Goal: Find specific page/section

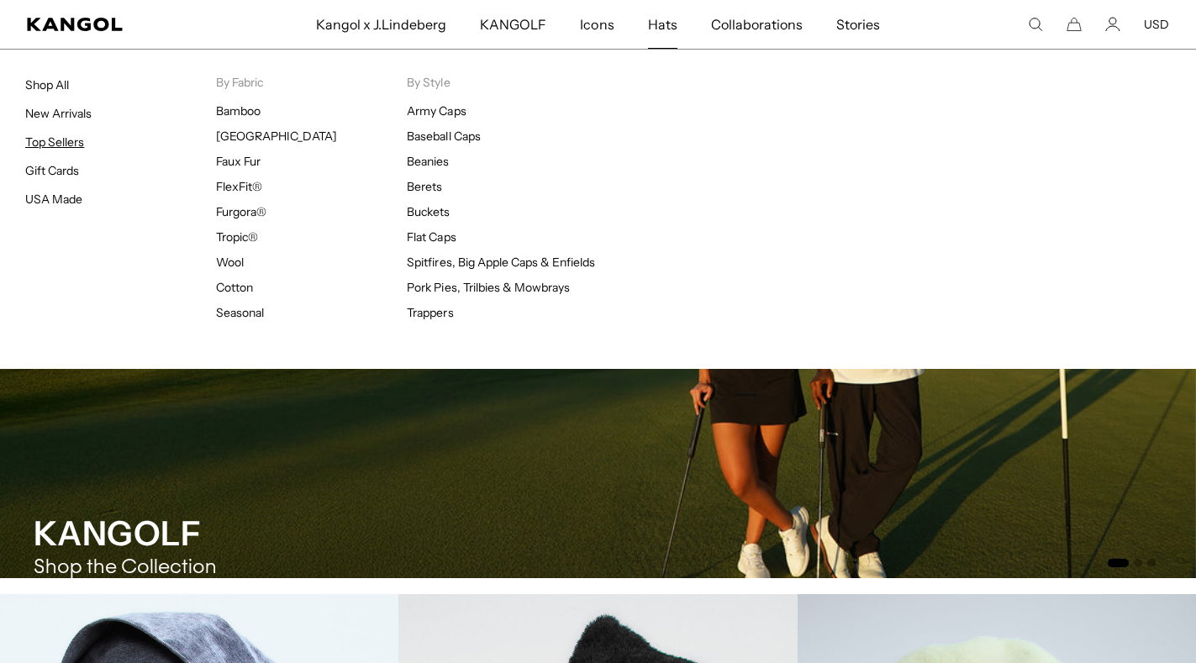
click at [54, 145] on link "Top Sellers" at bounding box center [54, 141] width 59 height 15
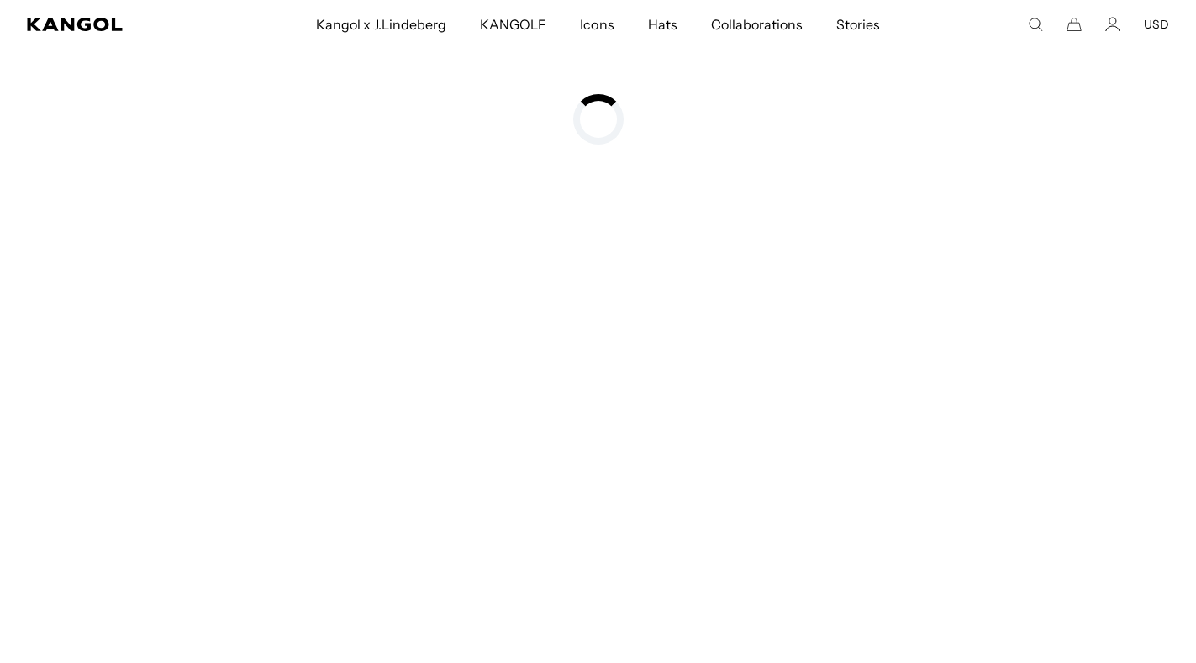
scroll to position [0, 346]
